Goal: Task Accomplishment & Management: Manage account settings

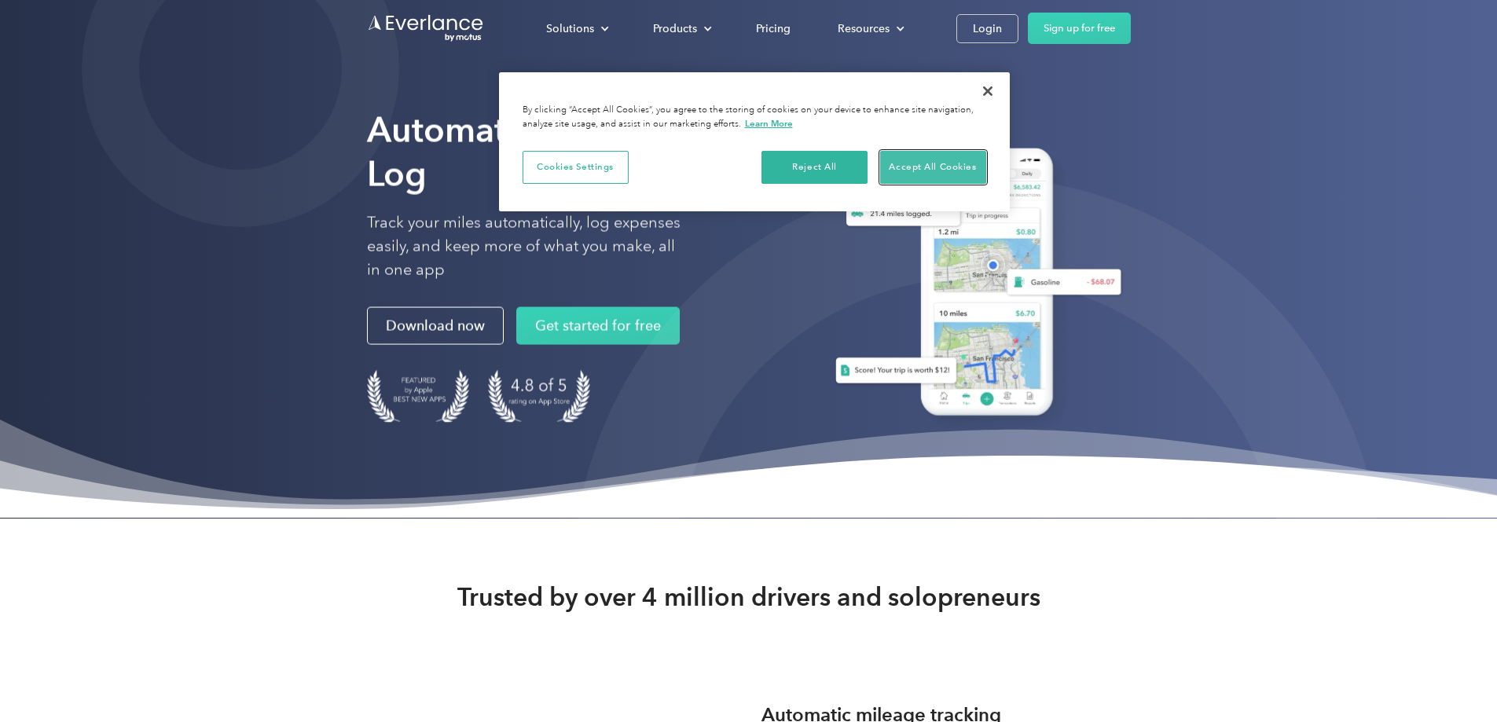
click at [919, 165] on button "Accept All Cookies" at bounding box center [933, 167] width 106 height 33
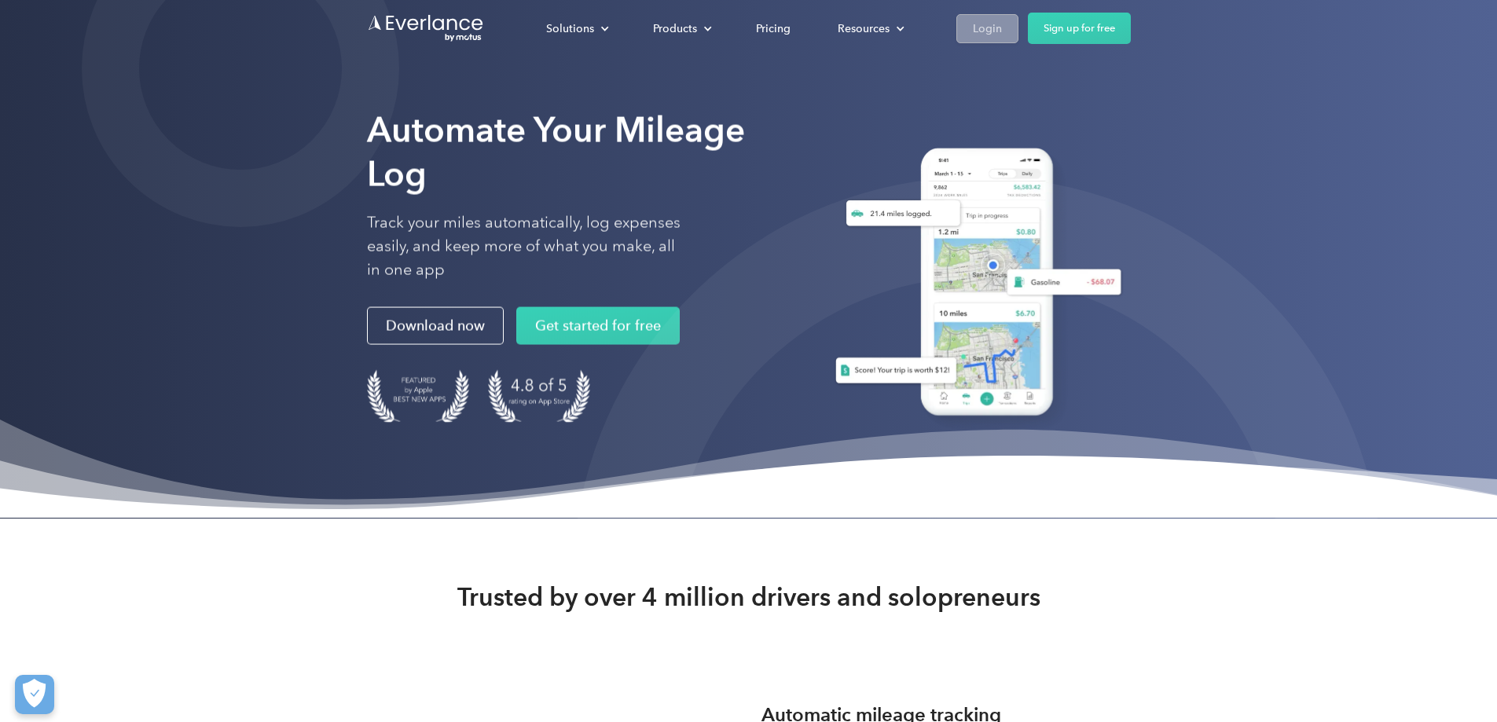
click at [1002, 26] on div "Login" at bounding box center [987, 29] width 29 height 20
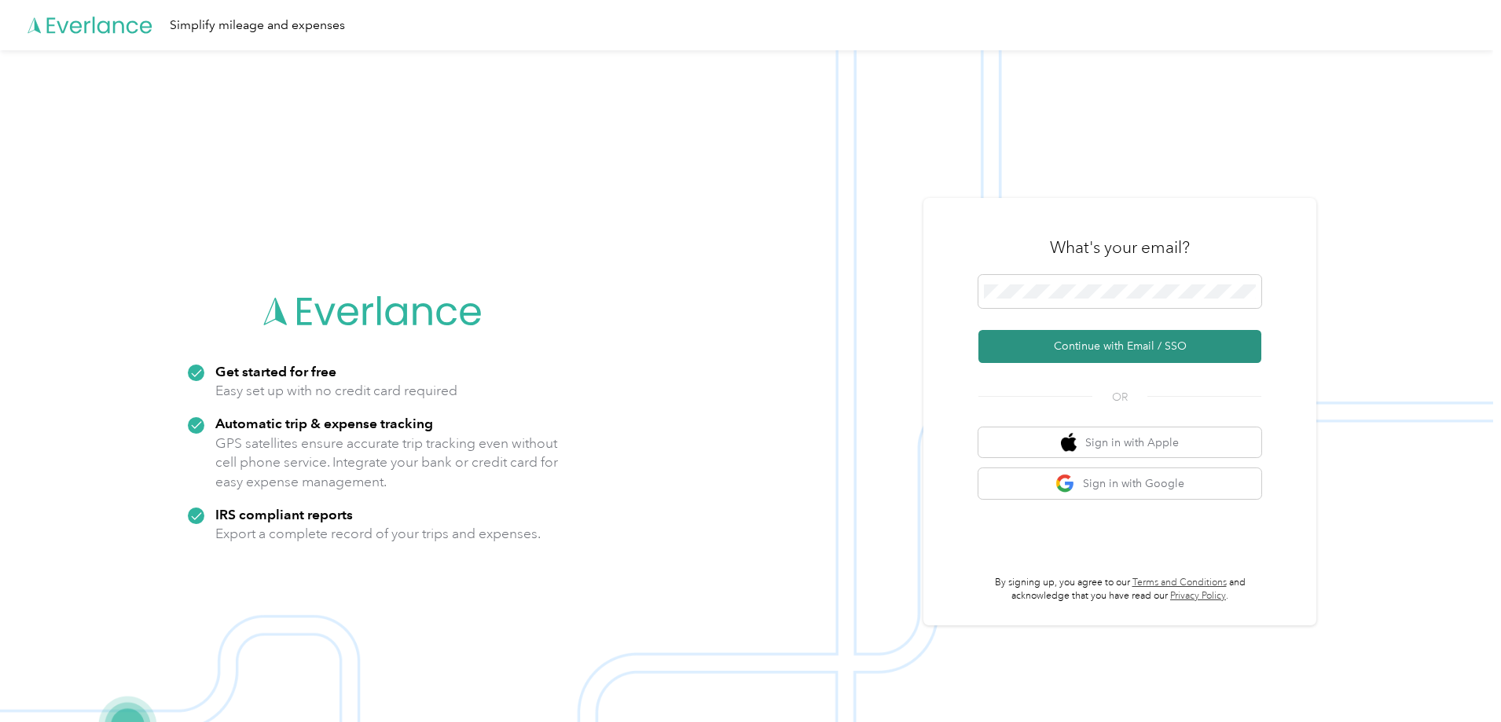
click at [1109, 342] on button "Continue with Email / SSO" at bounding box center [1120, 346] width 283 height 33
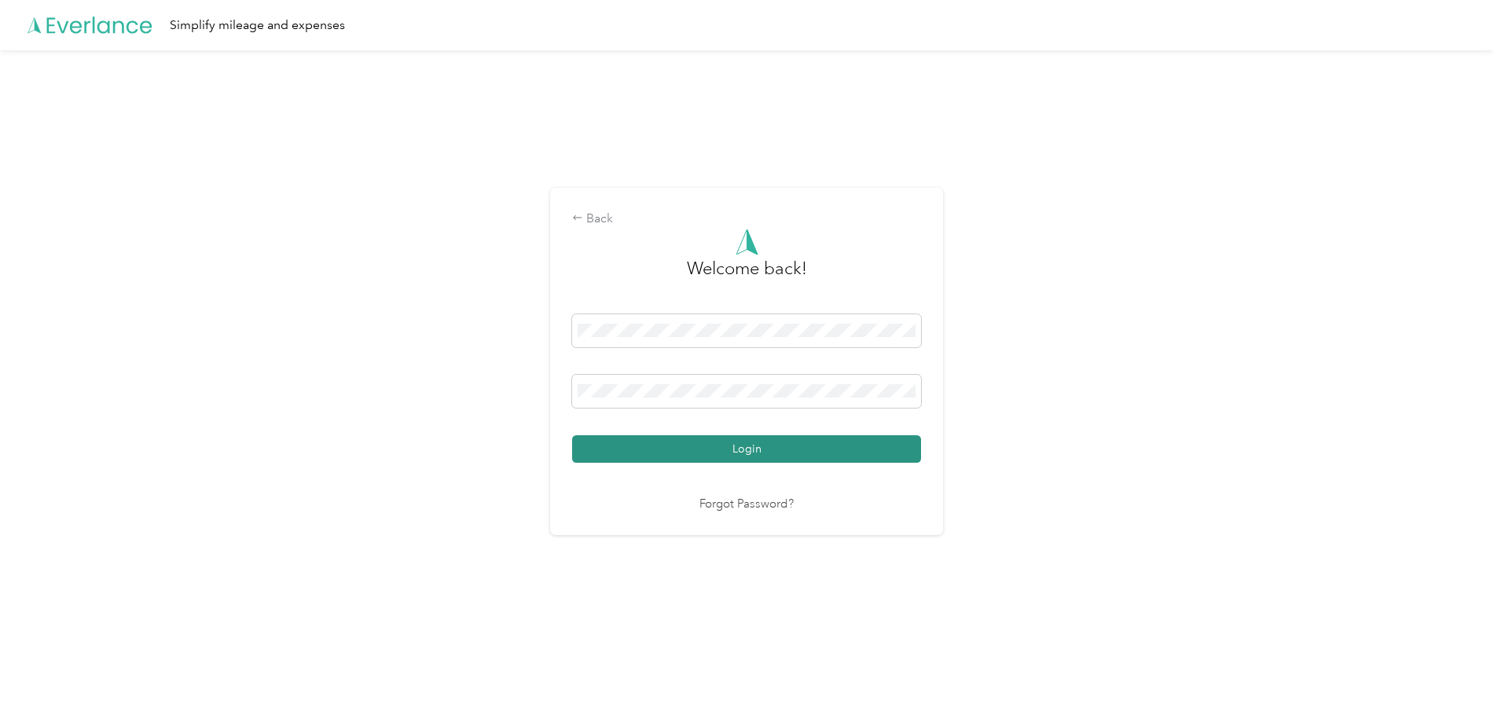
click at [748, 447] on button "Login" at bounding box center [746, 449] width 349 height 28
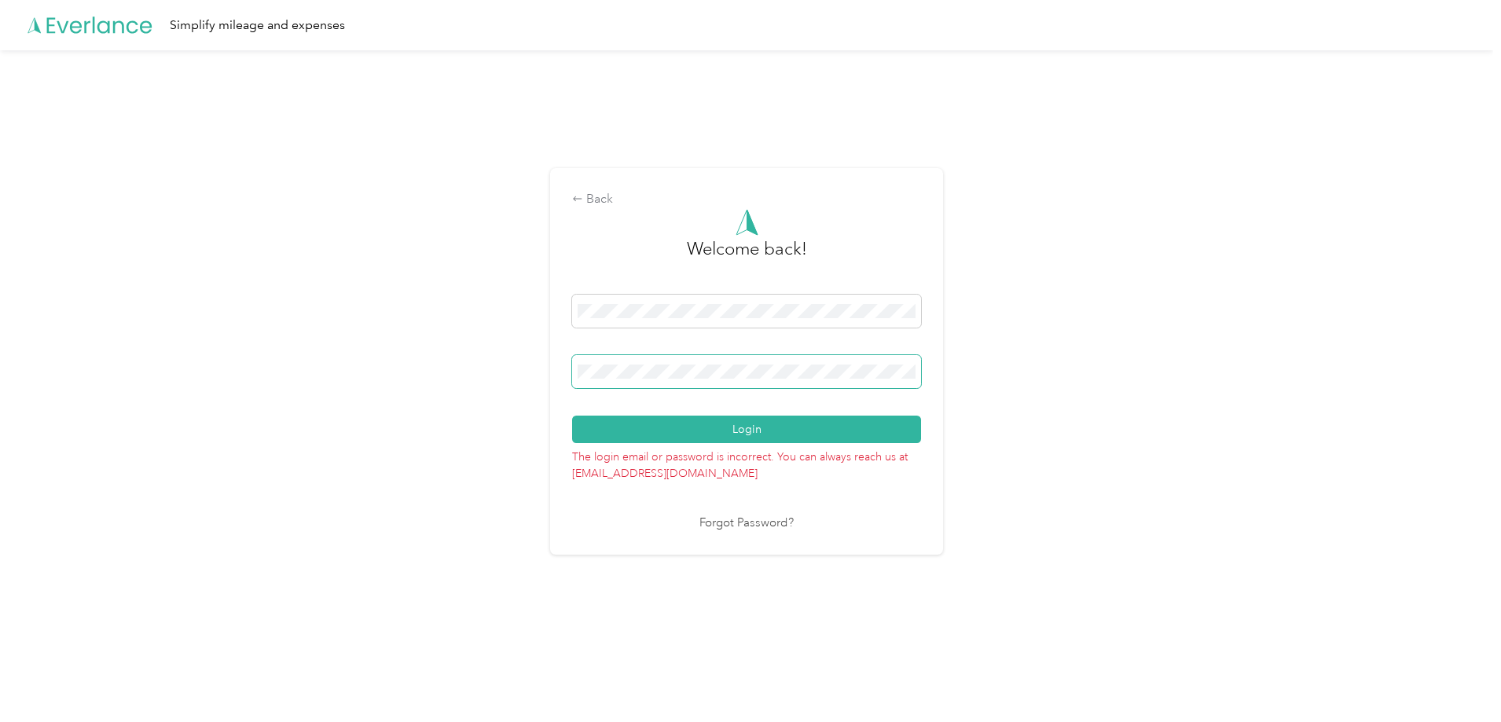
click at [579, 373] on span at bounding box center [746, 371] width 349 height 33
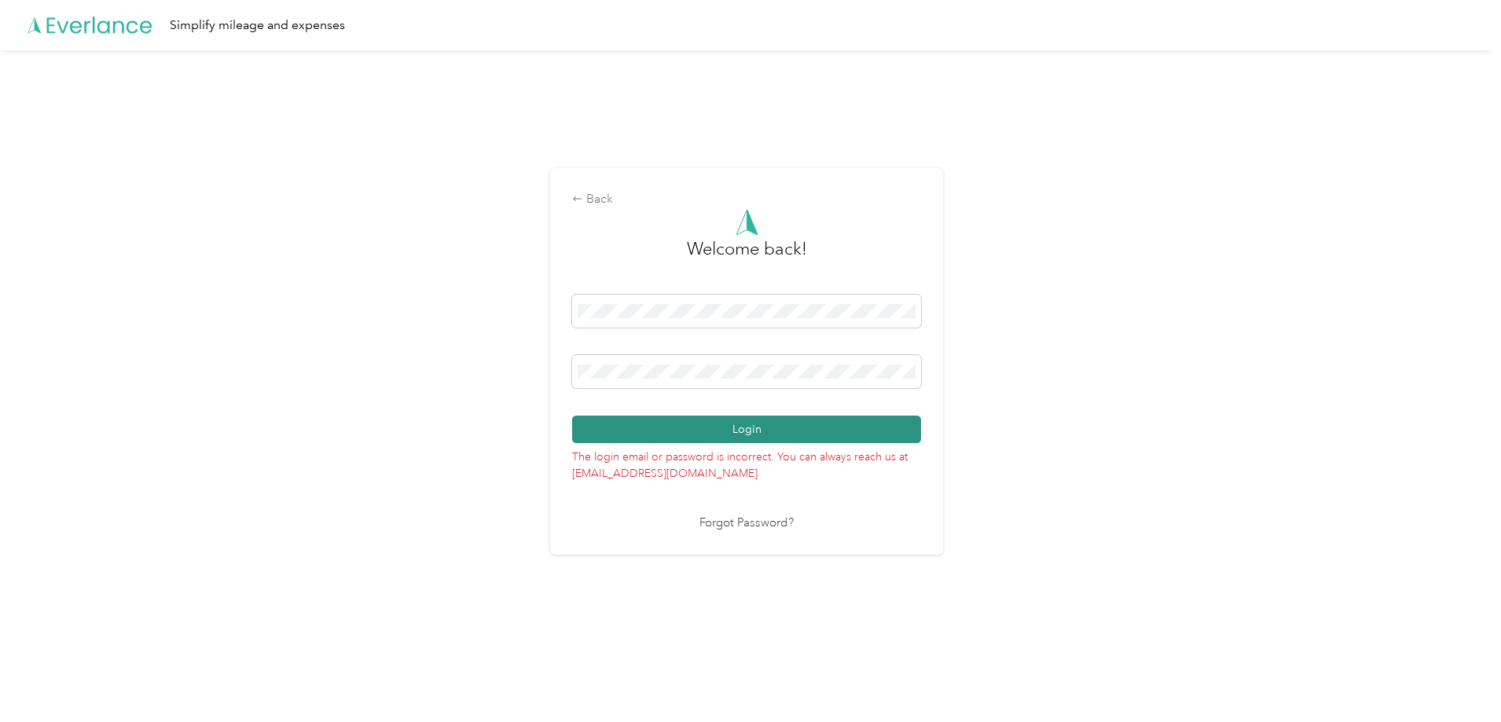
click at [621, 431] on button "Login" at bounding box center [746, 430] width 349 height 28
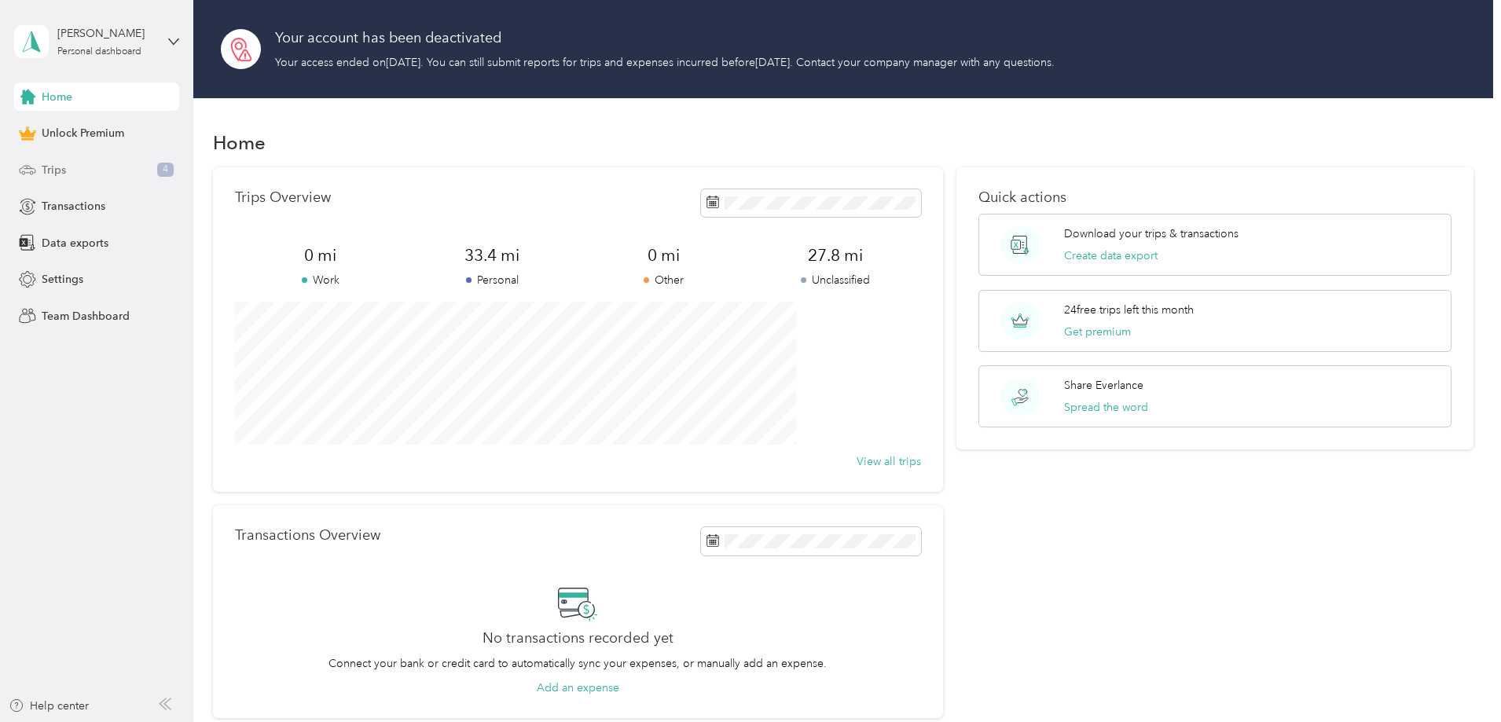
click at [51, 171] on span "Trips" at bounding box center [54, 170] width 24 height 17
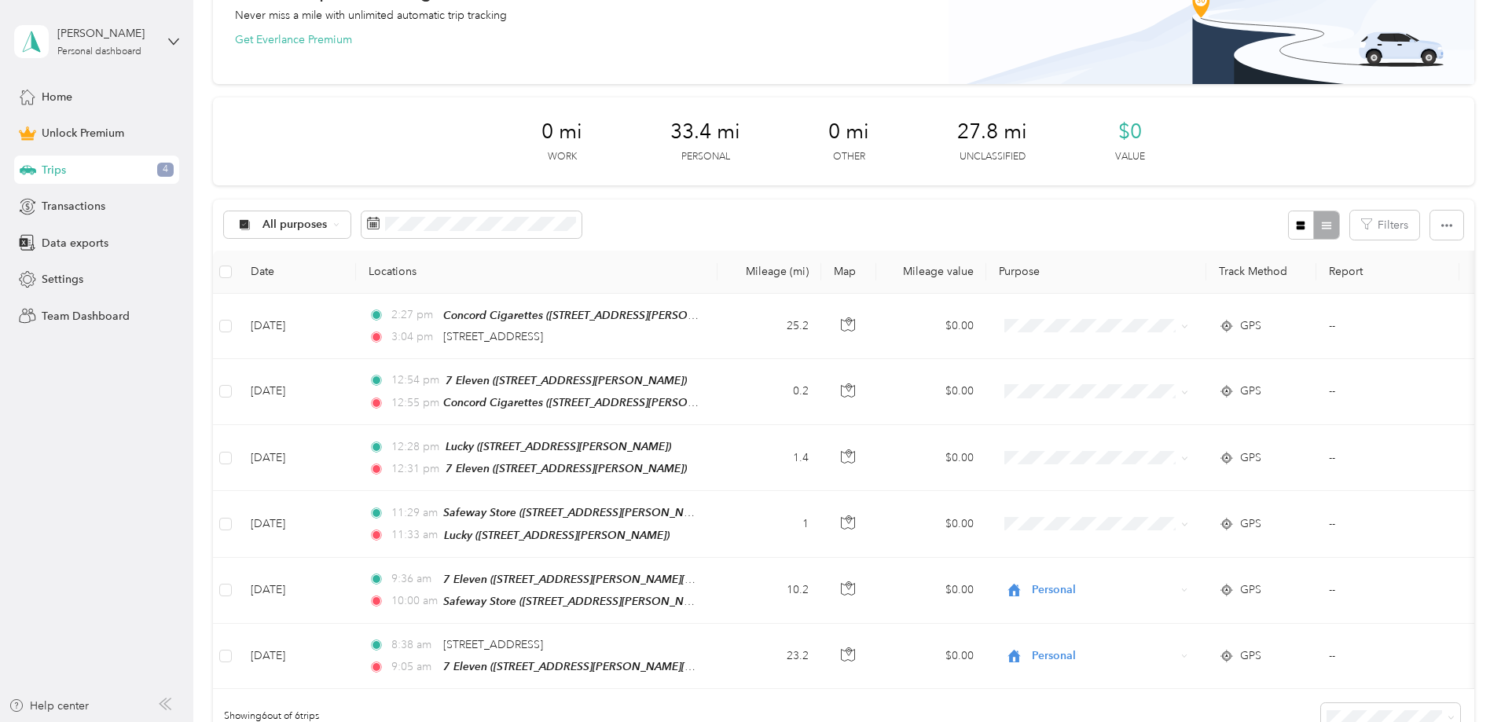
scroll to position [236, 0]
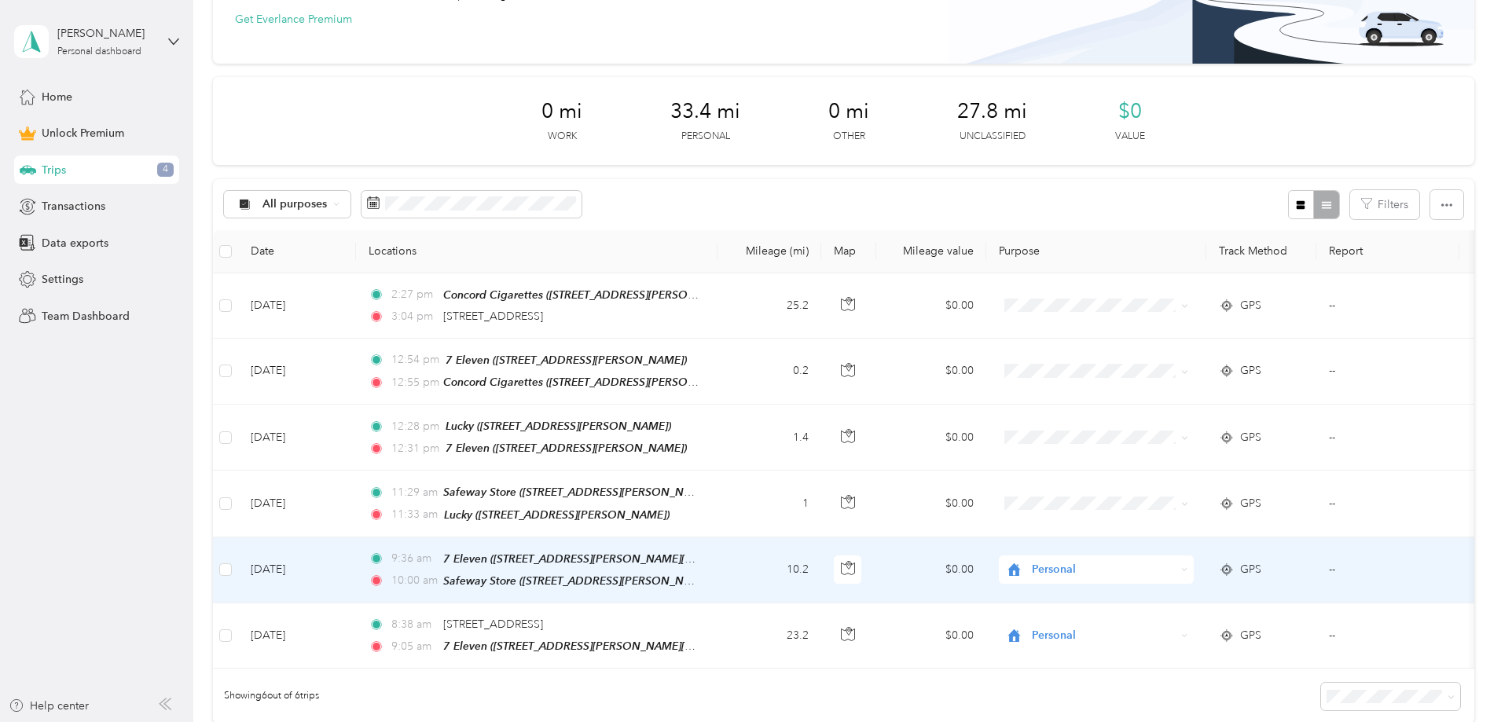
click at [1156, 565] on span "Personal" at bounding box center [1104, 569] width 144 height 17
click at [1154, 363] on span "Work" at bounding box center [1215, 369] width 145 height 17
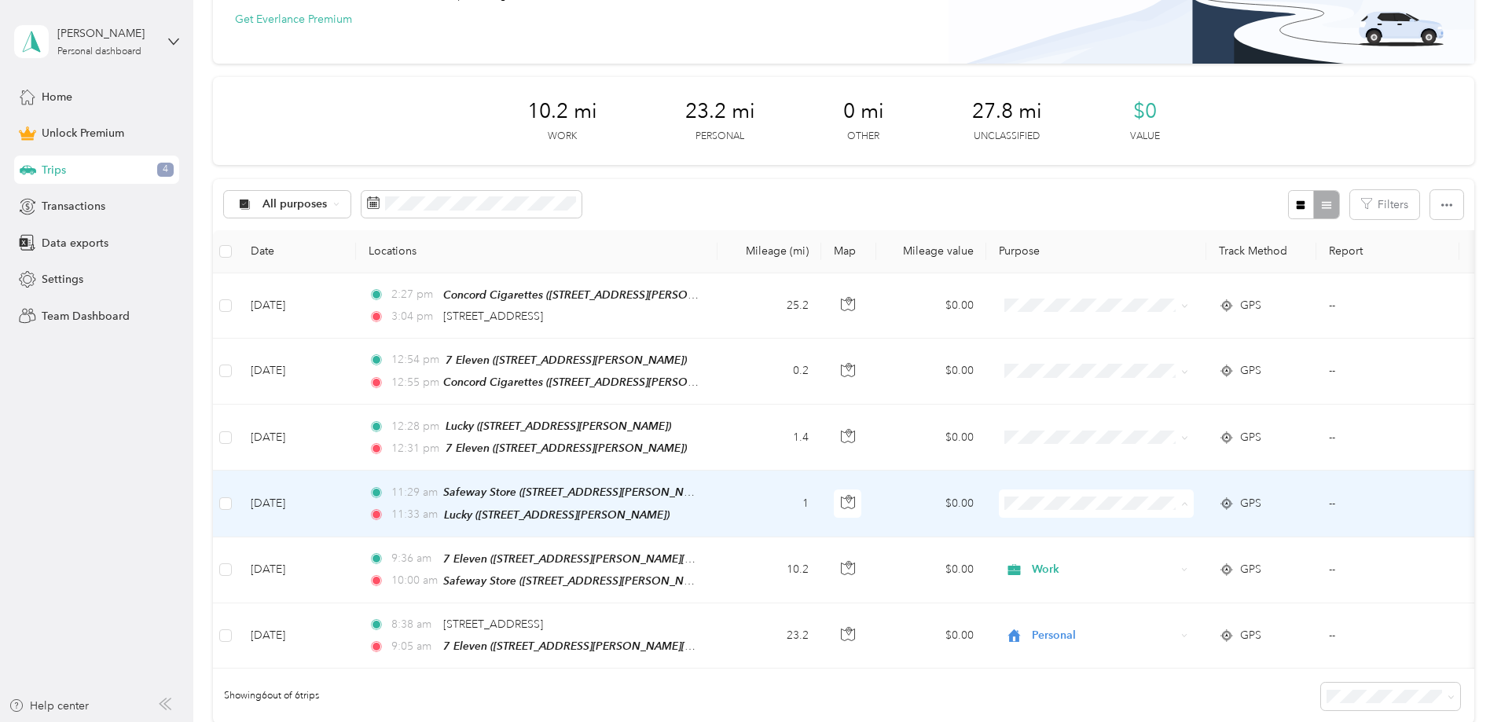
click at [1150, 527] on span "Work" at bounding box center [1215, 528] width 145 height 17
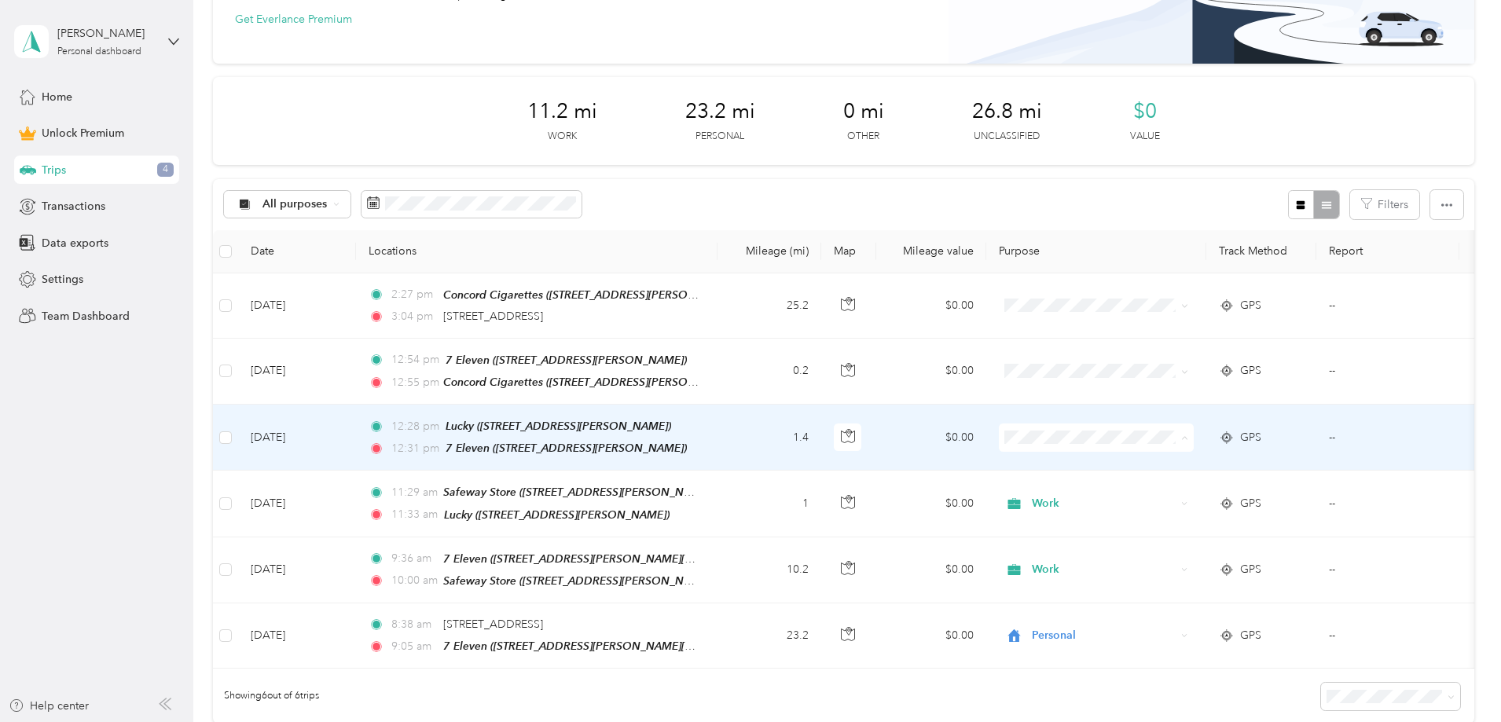
click at [1145, 459] on span "Work" at bounding box center [1215, 464] width 145 height 17
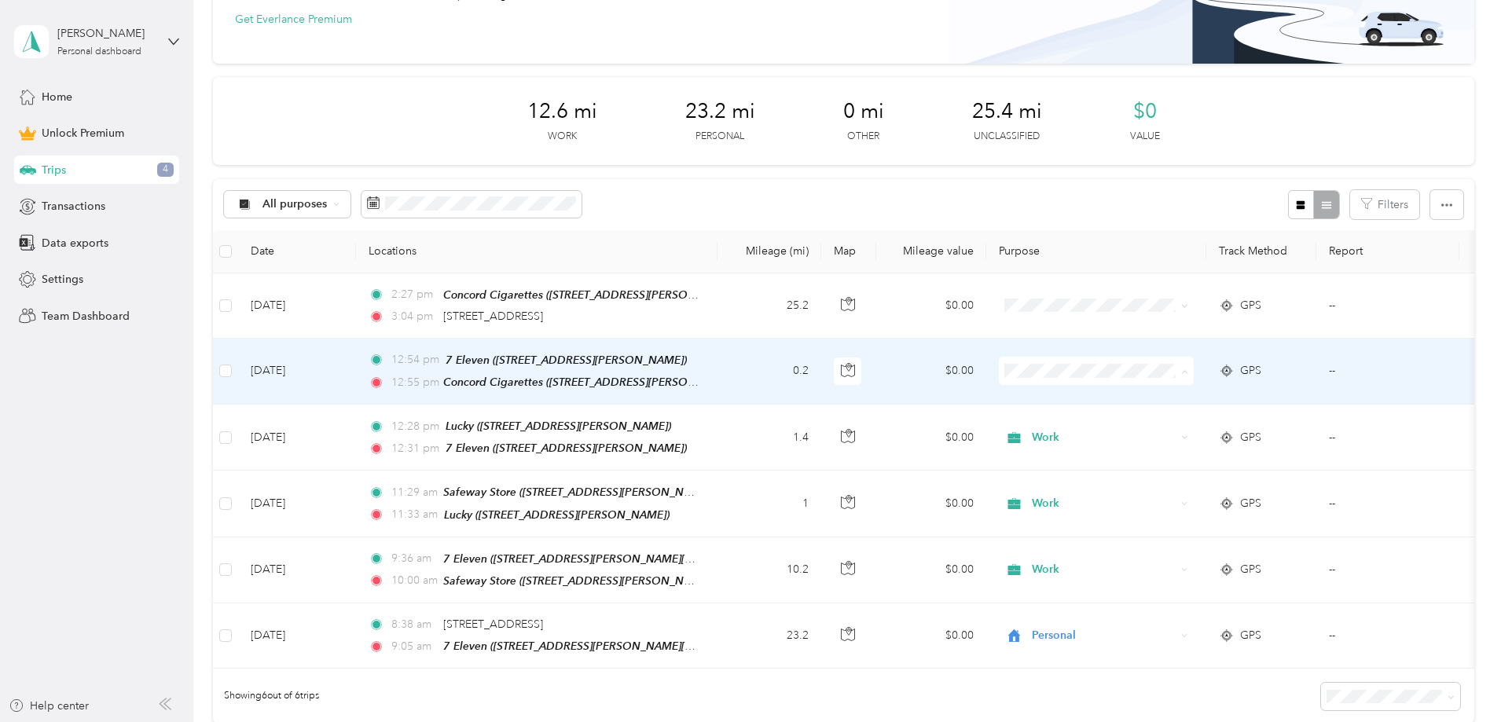
click at [1152, 399] on span "Work" at bounding box center [1215, 399] width 145 height 17
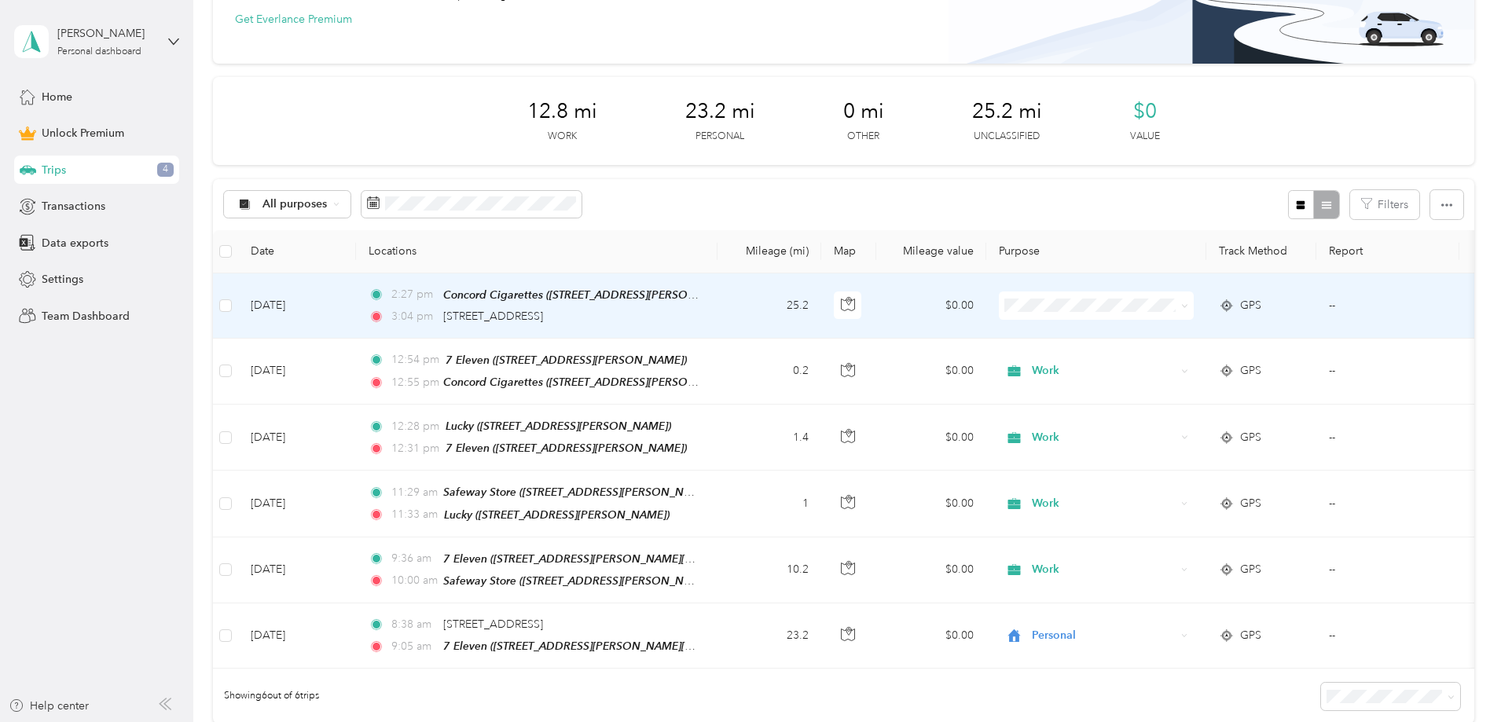
click at [1155, 357] on span "Personal" at bounding box center [1215, 355] width 145 height 17
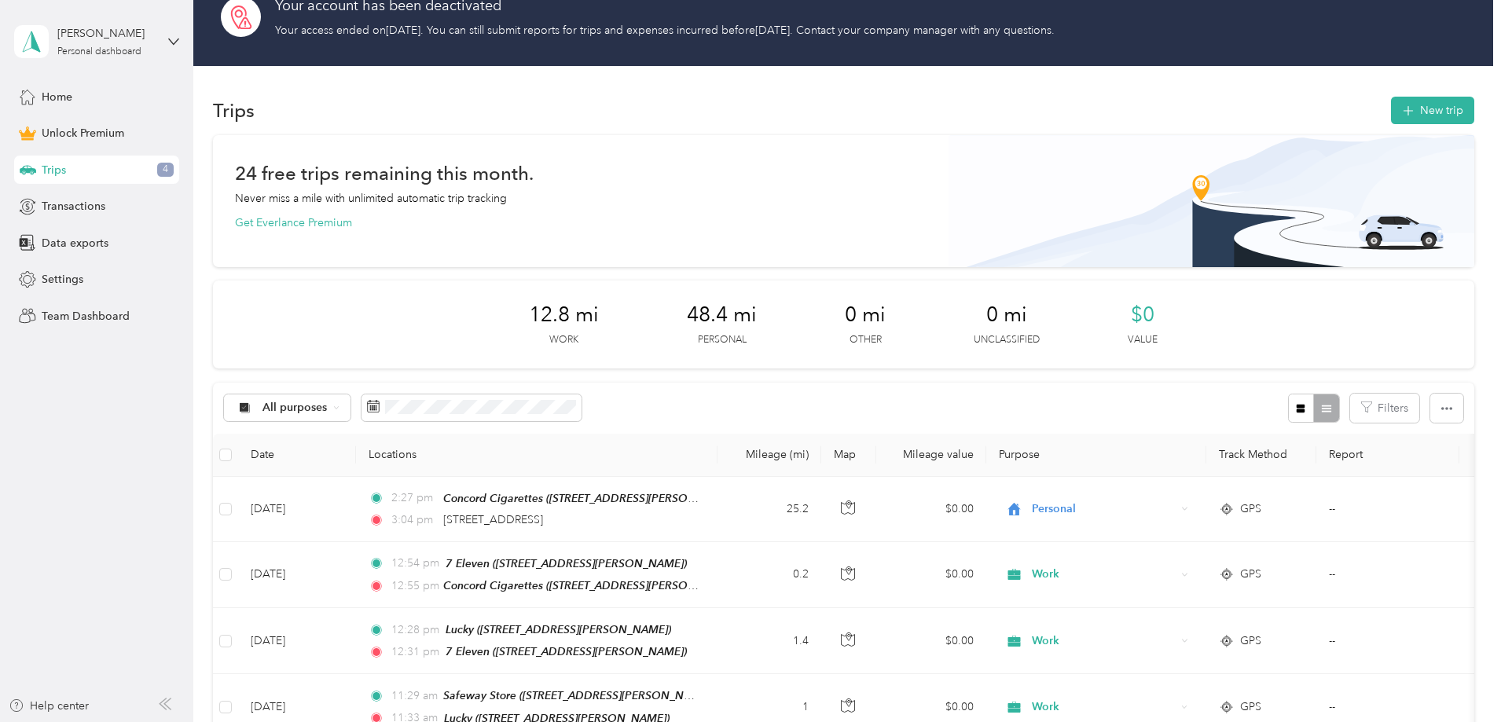
scroll to position [0, 0]
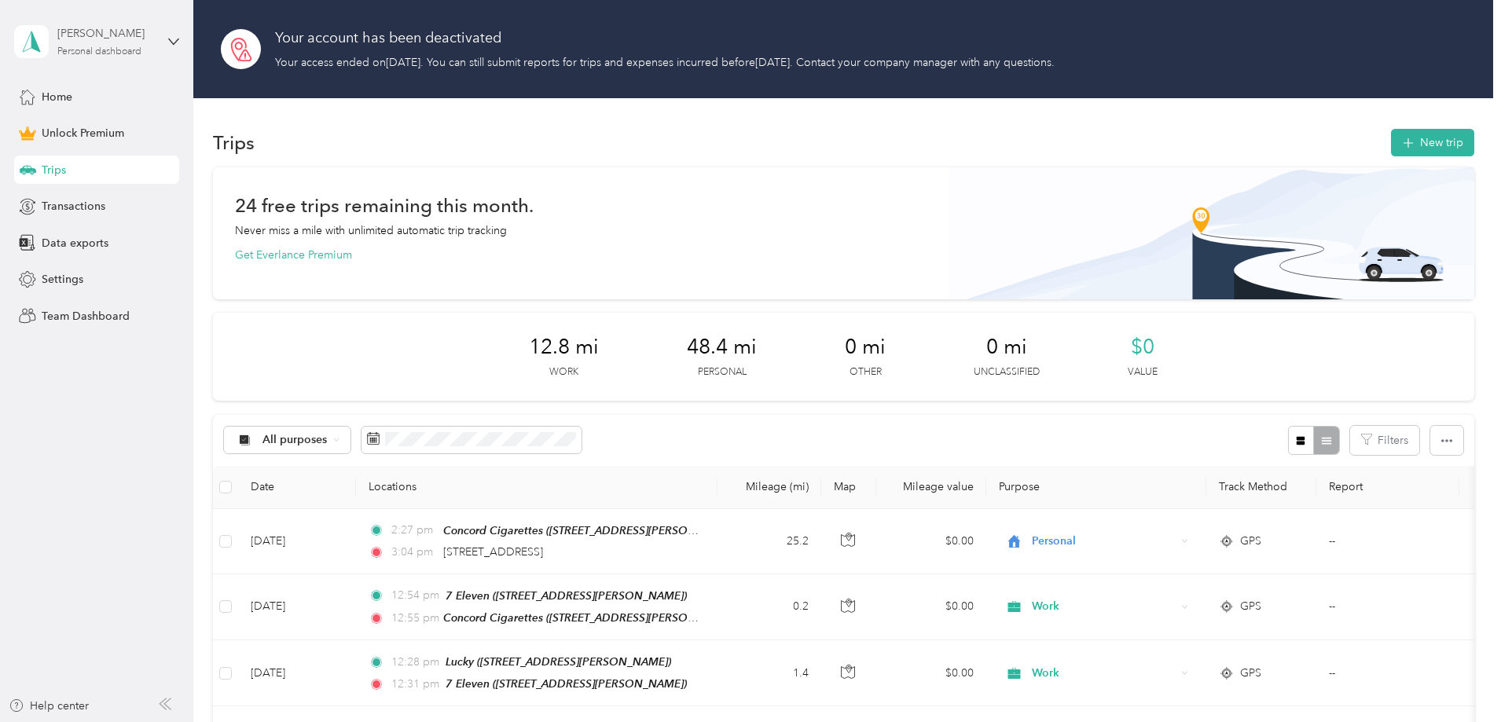
click at [90, 50] on div "Personal dashboard" at bounding box center [99, 51] width 84 height 9
click at [271, 417] on div "24 free trips remaining this month. Never miss a mile with unlimited automatic …" at bounding box center [844, 591] width 1262 height 848
click at [1288, 438] on div at bounding box center [1313, 440] width 51 height 29
click at [1297, 439] on icon "button" at bounding box center [1301, 441] width 9 height 9
